Goal: Browse casually

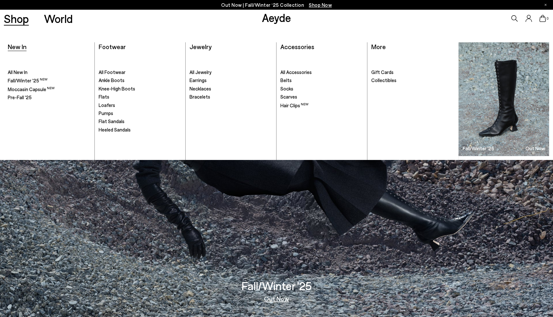
click at [21, 48] on span "New In" at bounding box center [17, 47] width 19 height 8
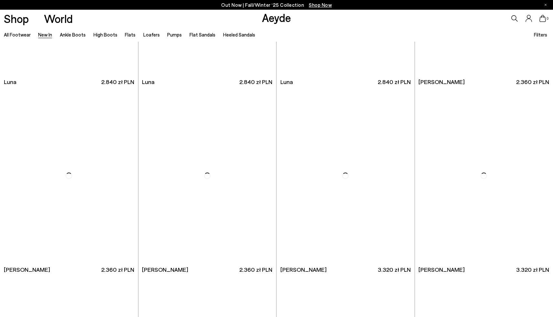
scroll to position [3163, 0]
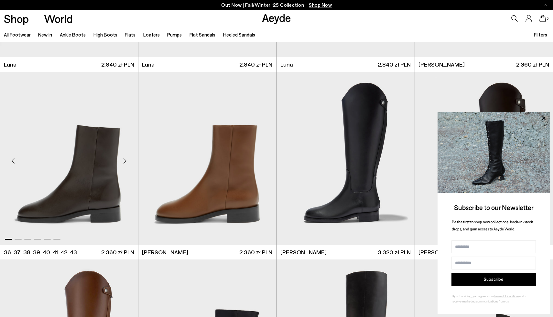
click at [125, 160] on div "Next slide" at bounding box center [124, 160] width 19 height 19
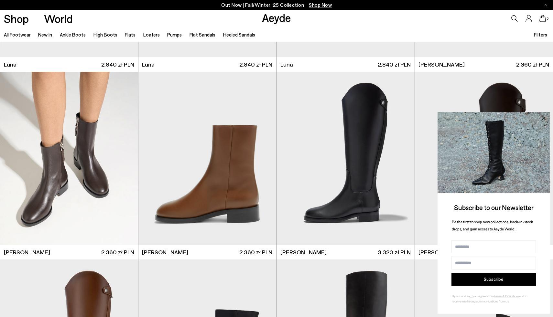
click at [543, 118] on icon at bounding box center [543, 117] width 3 height 3
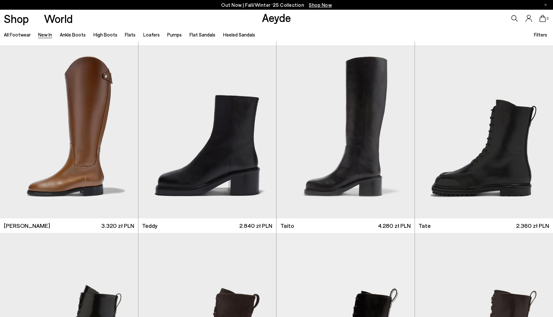
scroll to position [3376, 0]
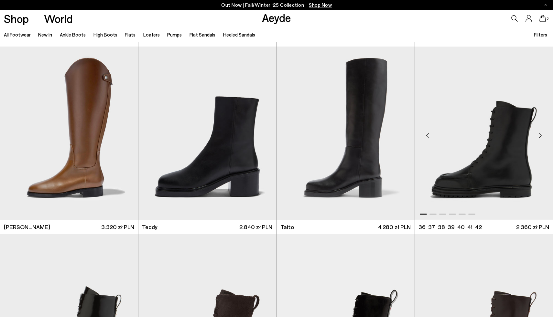
click at [539, 137] on div "Next slide" at bounding box center [539, 135] width 19 height 19
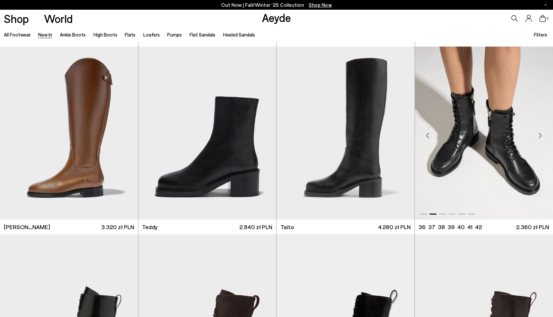
click at [539, 137] on div "Next slide" at bounding box center [539, 135] width 19 height 19
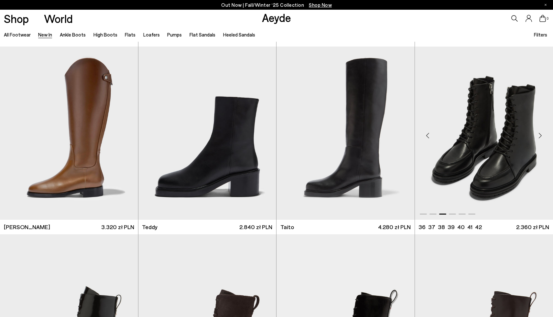
click at [539, 137] on div "Next slide" at bounding box center [539, 135] width 19 height 19
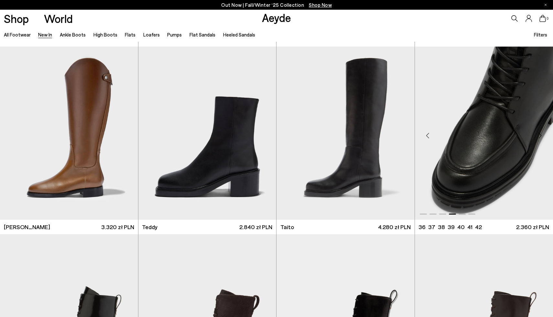
click at [539, 137] on div "Next slide" at bounding box center [539, 135] width 19 height 19
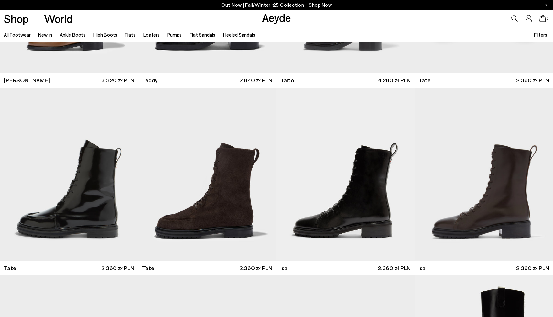
scroll to position [3524, 0]
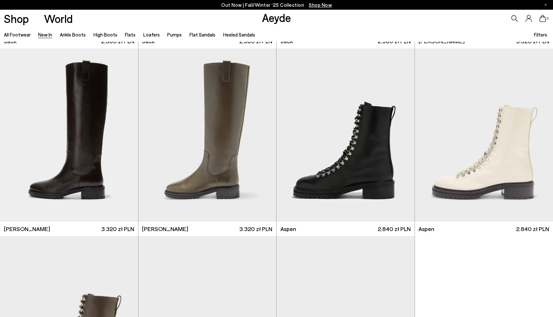
scroll to position [3933, 0]
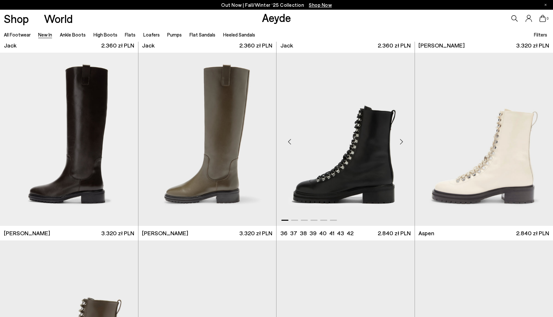
click at [401, 143] on div "Next slide" at bounding box center [401, 141] width 19 height 19
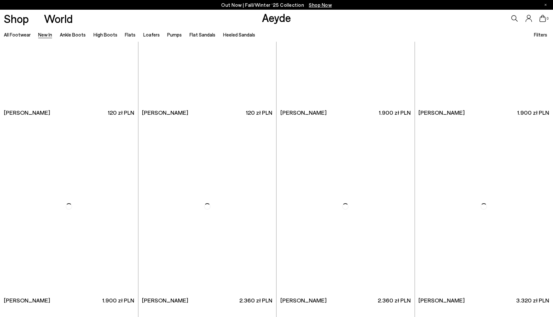
scroll to position [5859, 0]
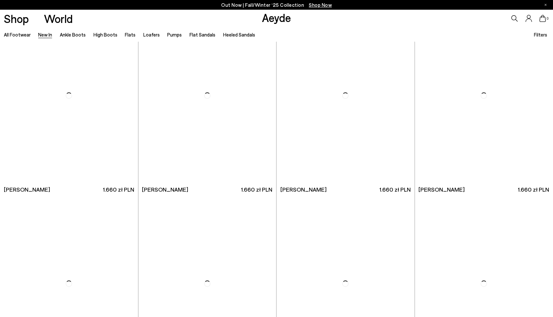
scroll to position [6996, 0]
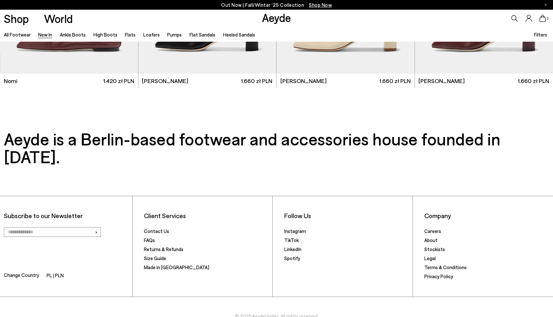
scroll to position [7784, 0]
